Goal: Task Accomplishment & Management: Manage account settings

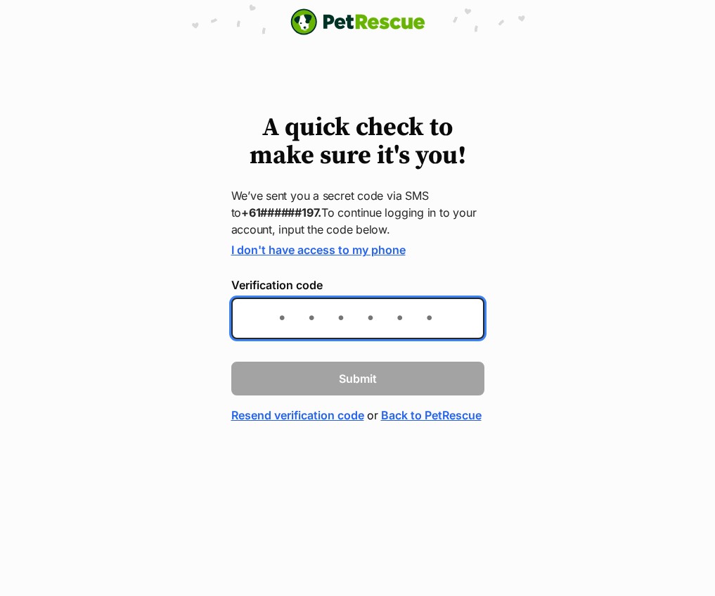
click at [335, 319] on input "Verification code" at bounding box center [357, 318] width 253 height 41
click at [366, 315] on input "Verification code" at bounding box center [357, 318] width 253 height 41
type input "983559"
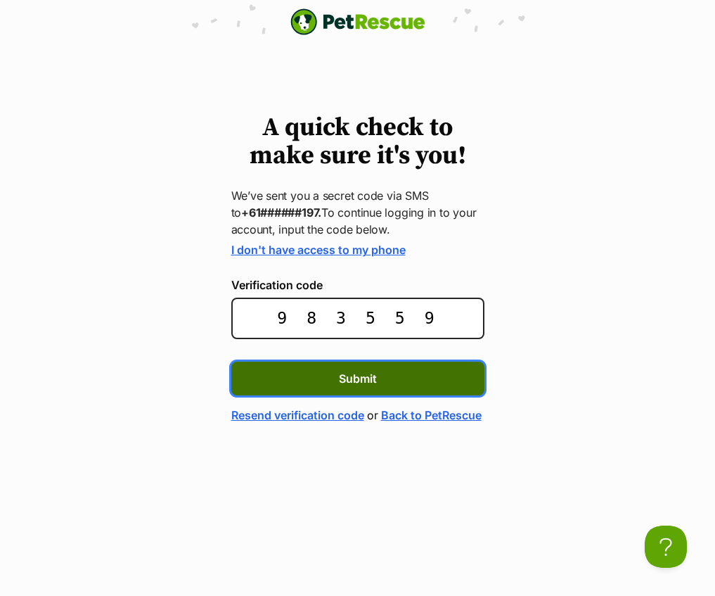
click at [368, 383] on span "Submit" at bounding box center [358, 378] width 38 height 17
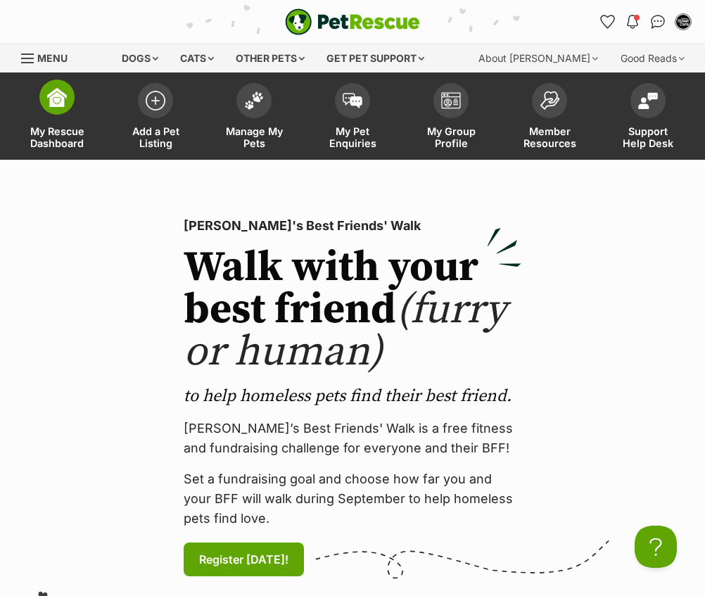
click at [76, 139] on span "My Rescue Dashboard" at bounding box center [56, 137] width 63 height 24
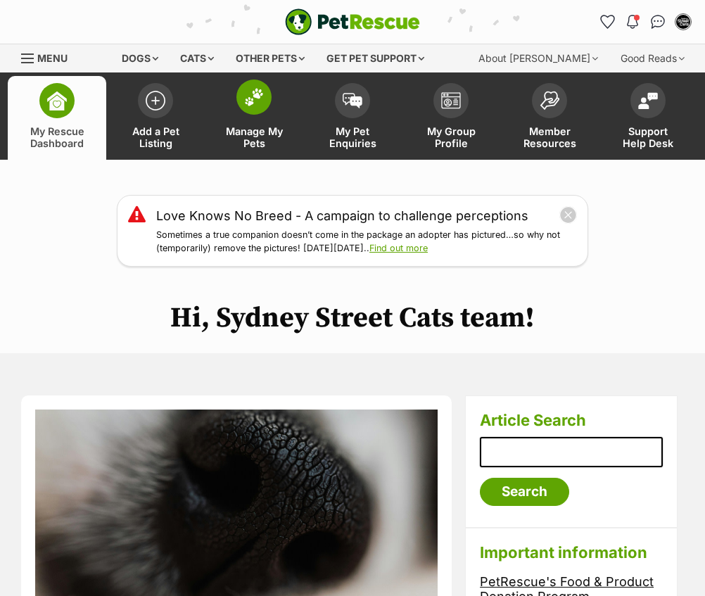
click at [257, 134] on span "Manage My Pets" at bounding box center [253, 137] width 63 height 24
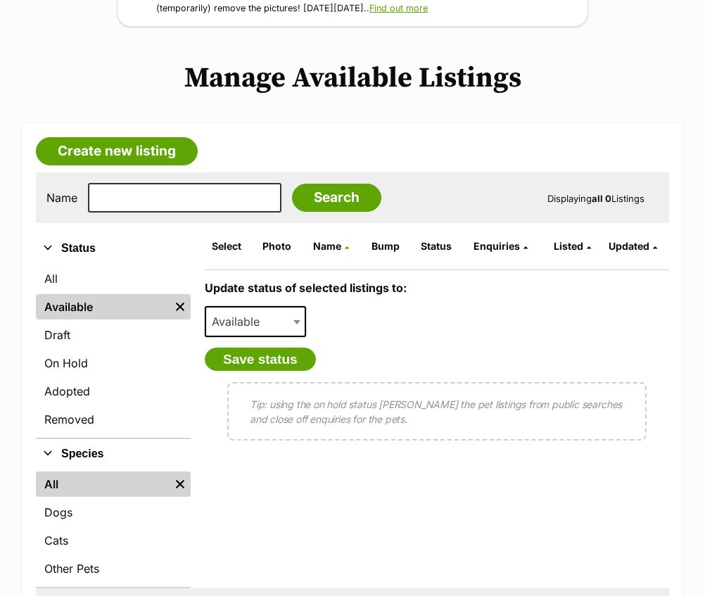
scroll to position [305, 0]
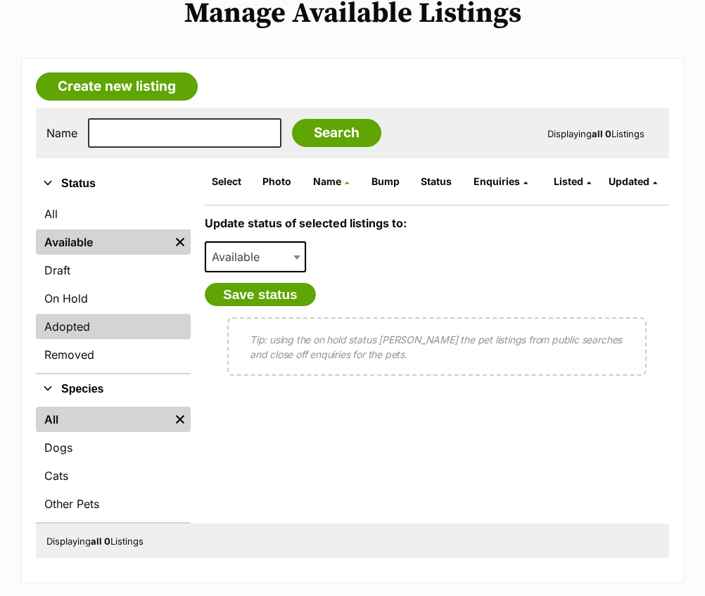
click at [61, 324] on link "Adopted" at bounding box center [113, 326] width 155 height 25
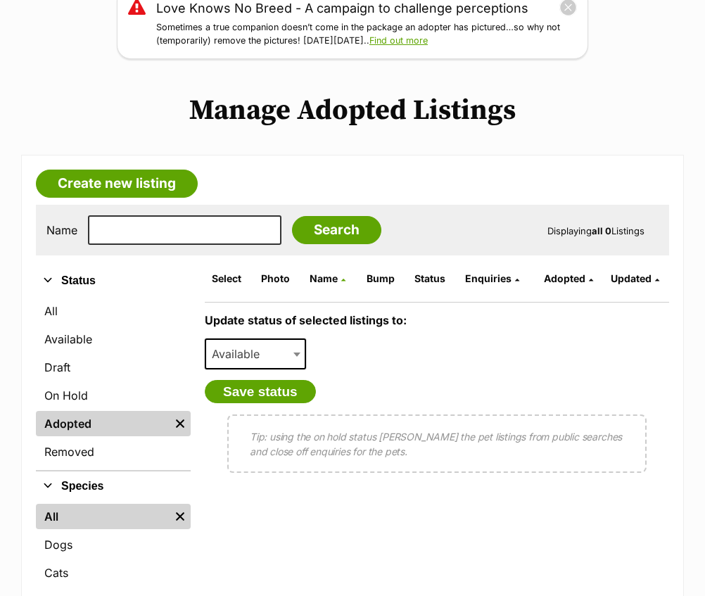
scroll to position [337, 0]
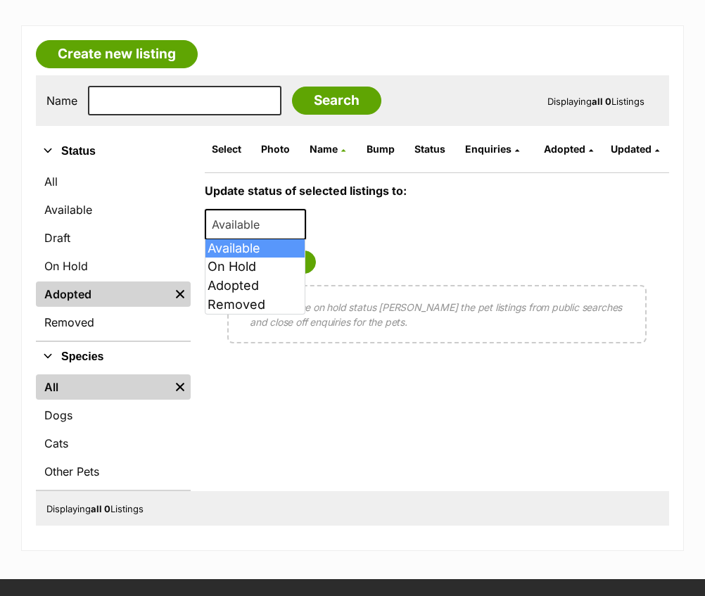
click at [297, 226] on b at bounding box center [296, 225] width 7 height 4
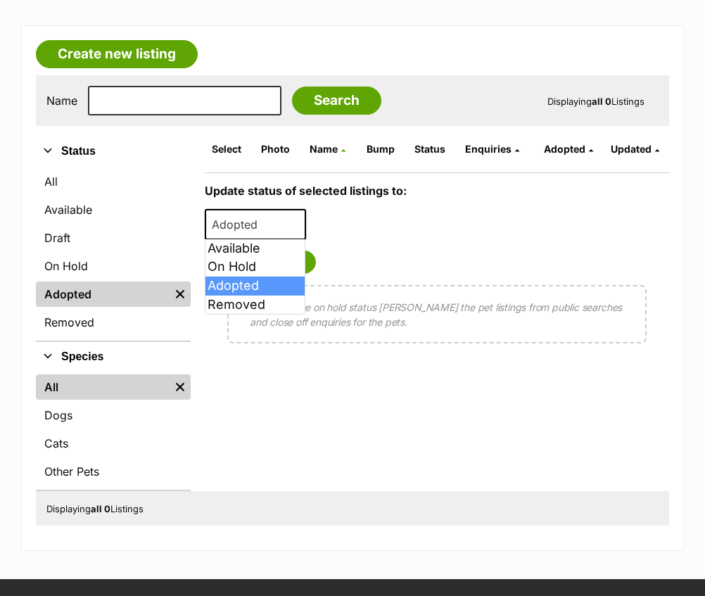
click at [293, 221] on span at bounding box center [298, 224] width 14 height 31
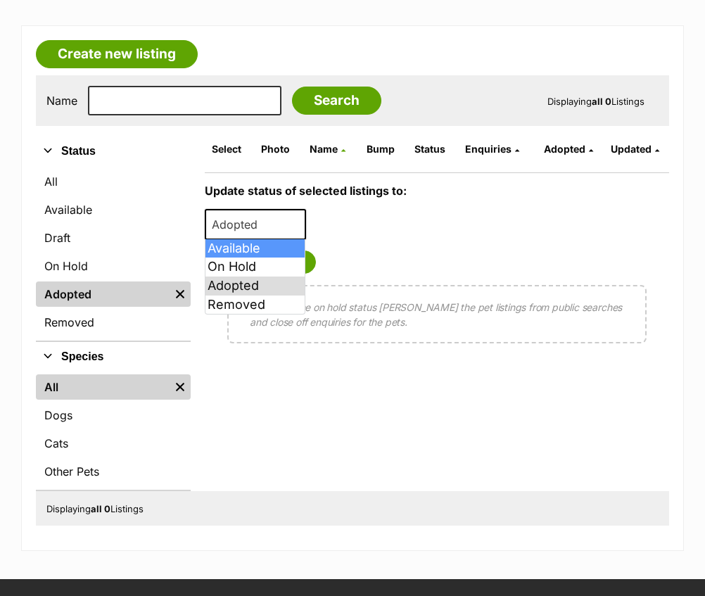
select select "active"
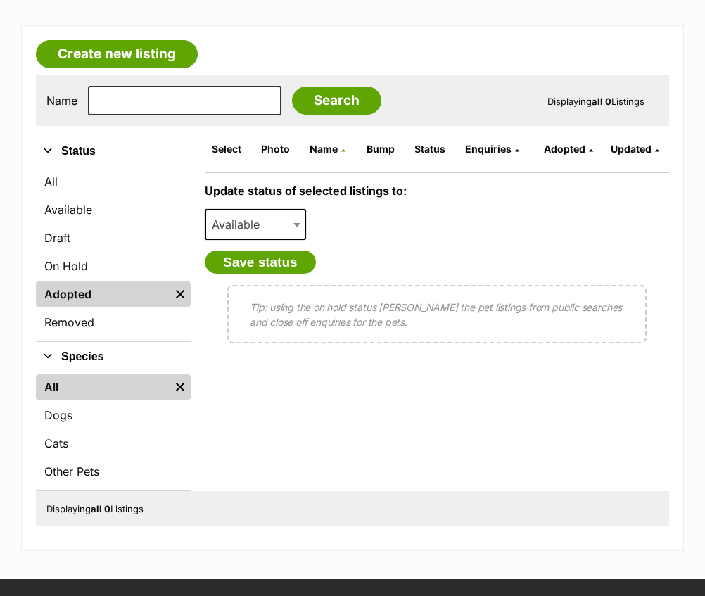
click at [403, 236] on div "Update status of selected listings to: Available On Hold Adopted Removed Availa…" at bounding box center [306, 228] width 202 height 89
click at [78, 262] on link "On Hold" at bounding box center [113, 265] width 155 height 25
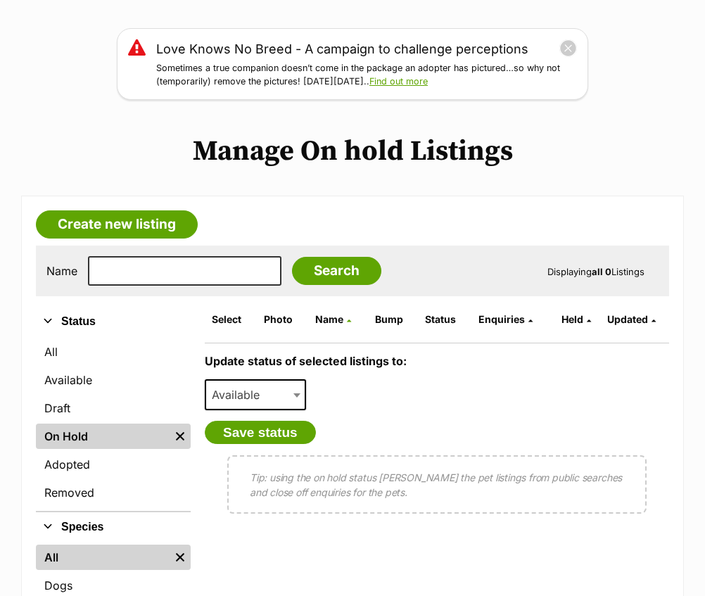
scroll to position [167, 0]
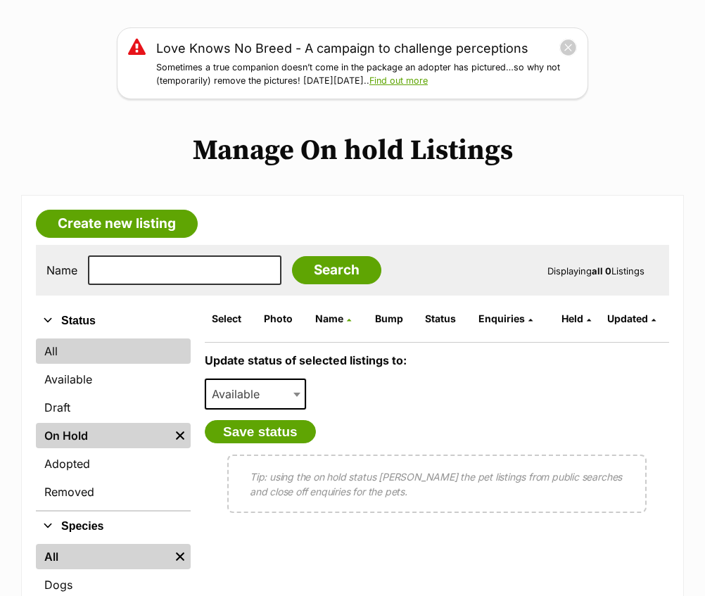
click at [85, 355] on link "All" at bounding box center [113, 350] width 155 height 25
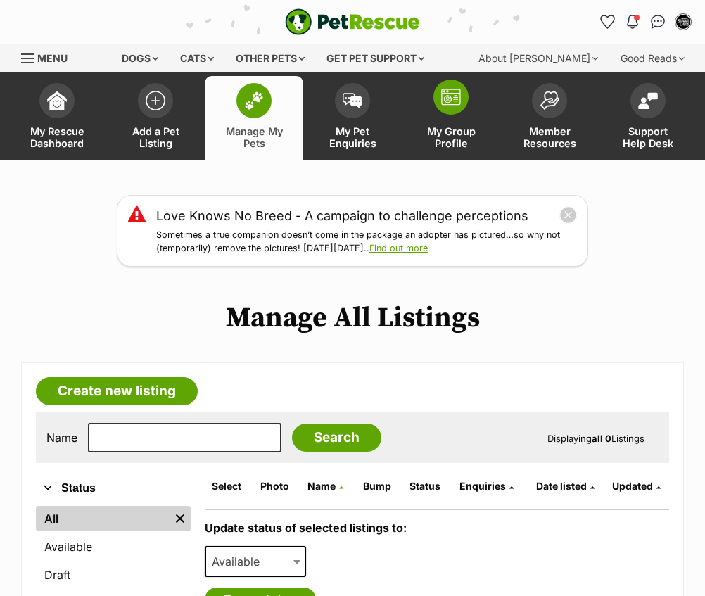
click at [451, 146] on span "My Group Profile" at bounding box center [450, 137] width 63 height 24
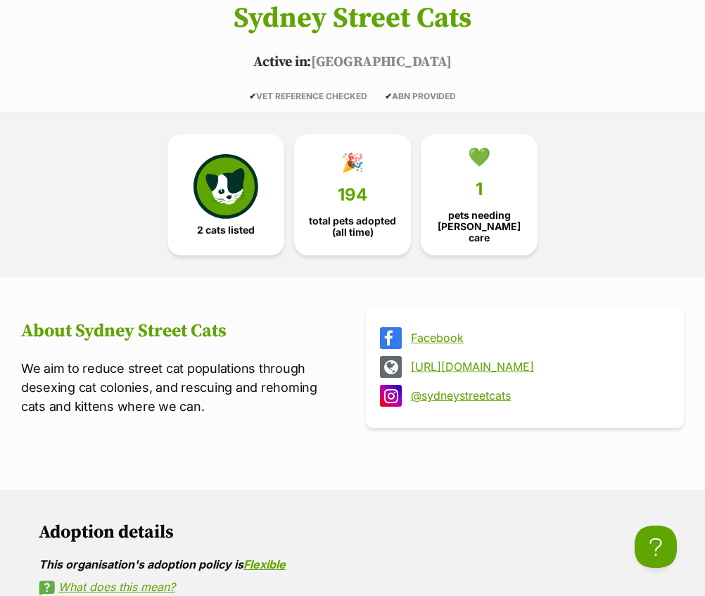
scroll to position [331, 0]
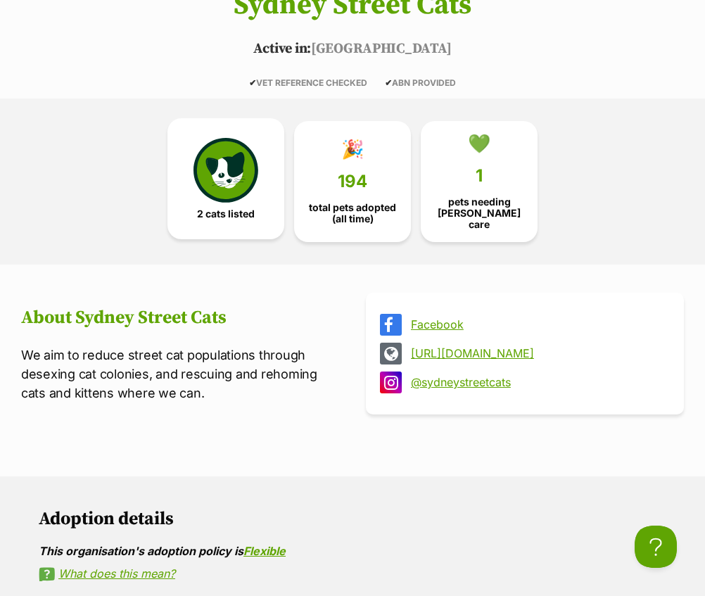
click at [217, 182] on img at bounding box center [225, 170] width 65 height 65
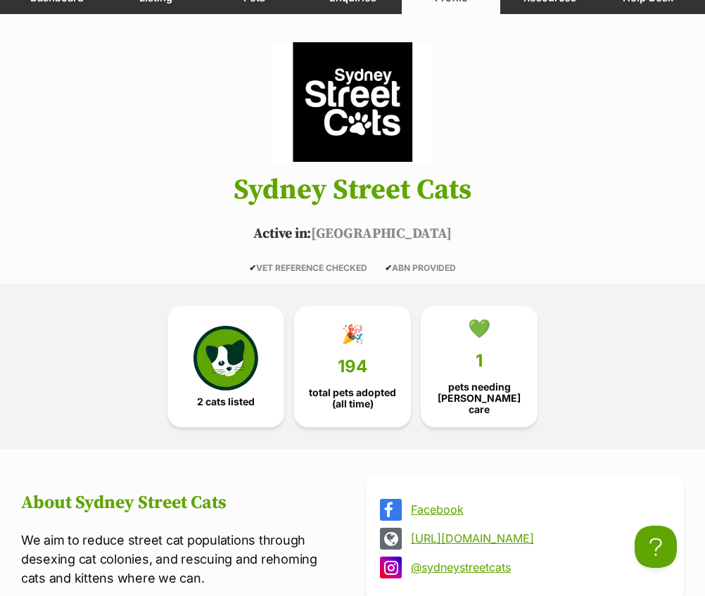
scroll to position [159, 0]
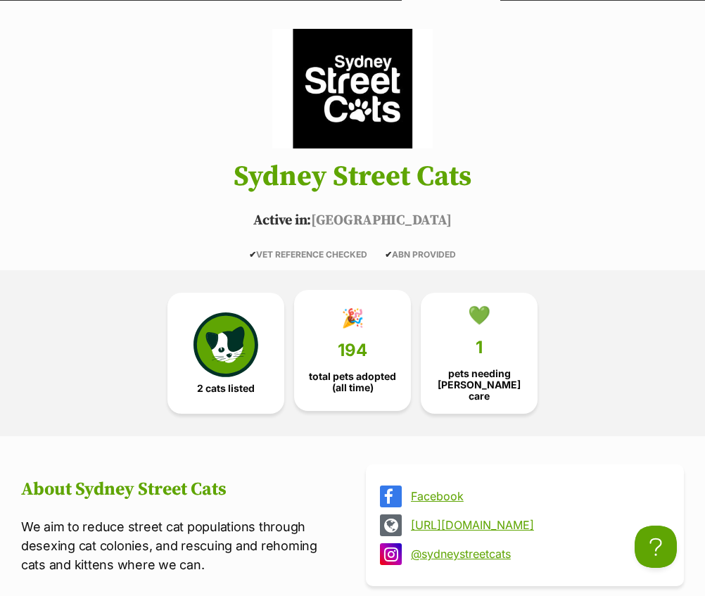
click at [346, 383] on span "total pets adopted (all time)" at bounding box center [352, 382] width 93 height 23
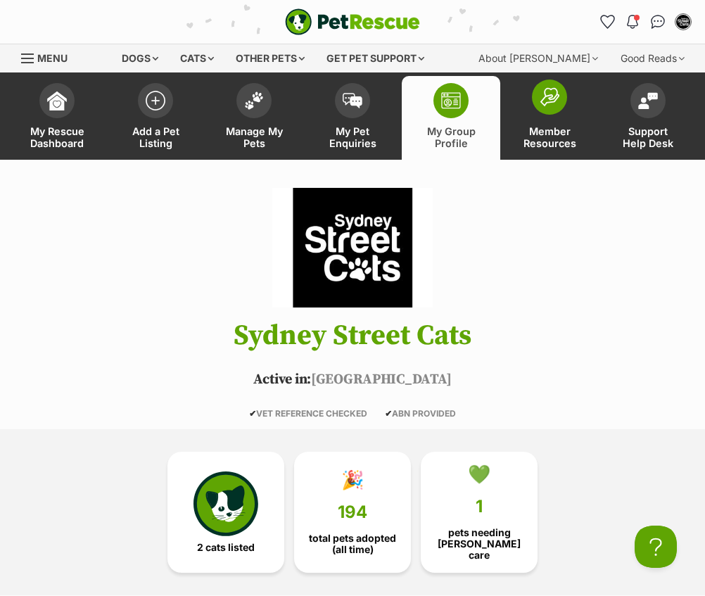
click at [552, 136] on span "Member Resources" at bounding box center [549, 137] width 63 height 24
